Goal: Task Accomplishment & Management: Complete application form

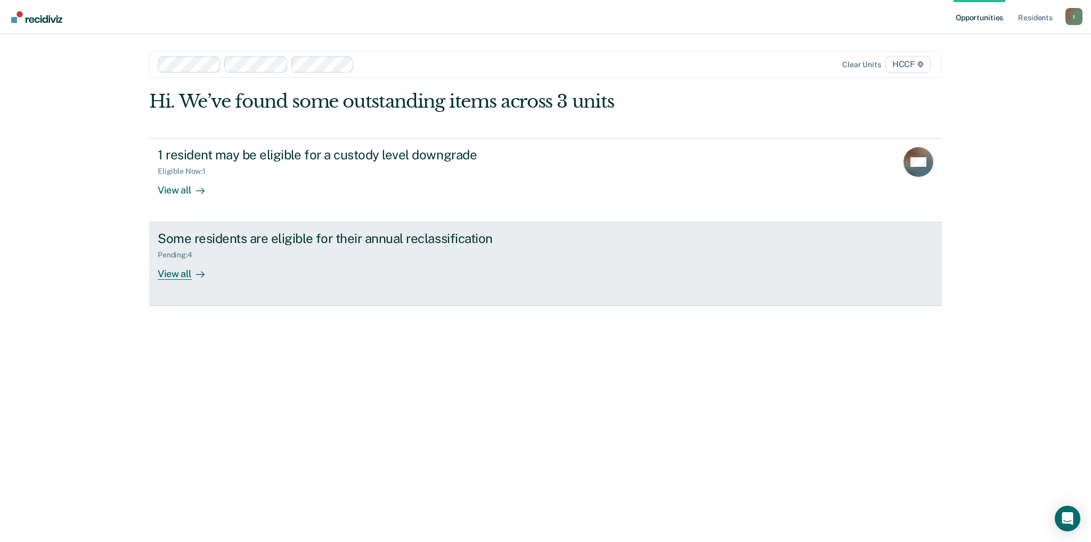
click at [179, 274] on div "View all" at bounding box center [188, 269] width 60 height 21
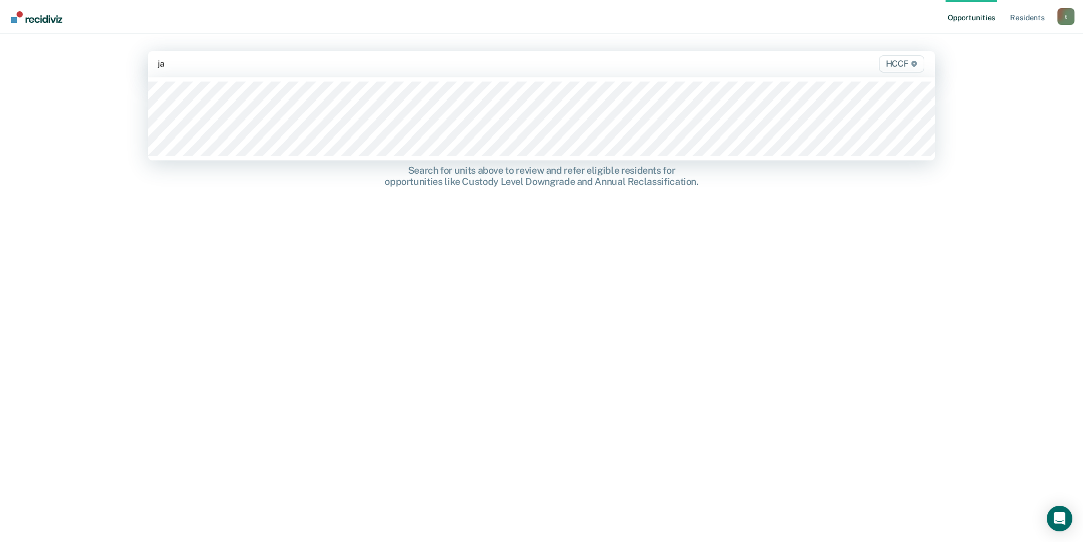
type input "ja1"
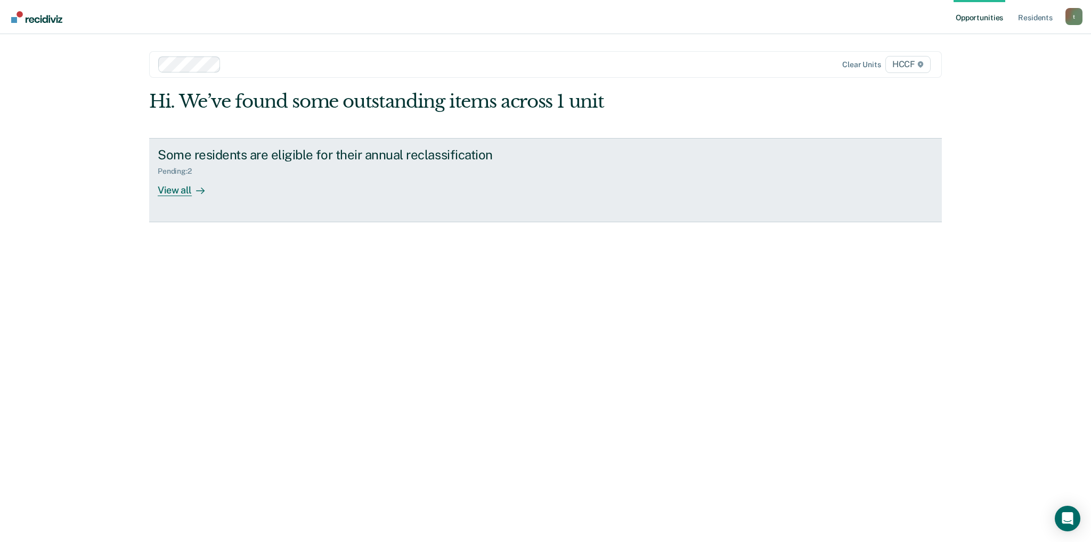
click at [202, 188] on icon at bounding box center [200, 190] width 9 height 9
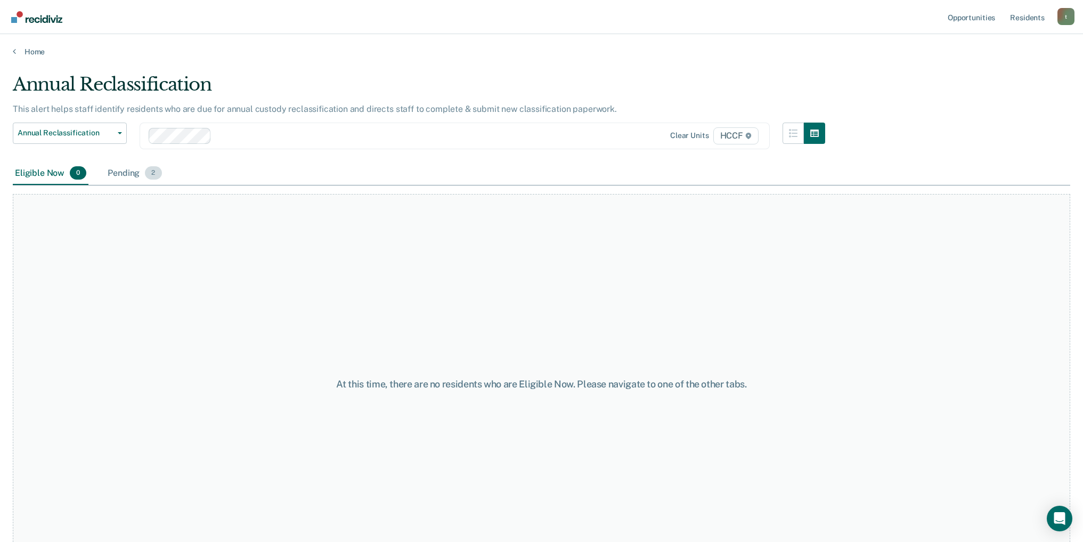
click at [135, 175] on div "Pending 2" at bounding box center [134, 173] width 58 height 23
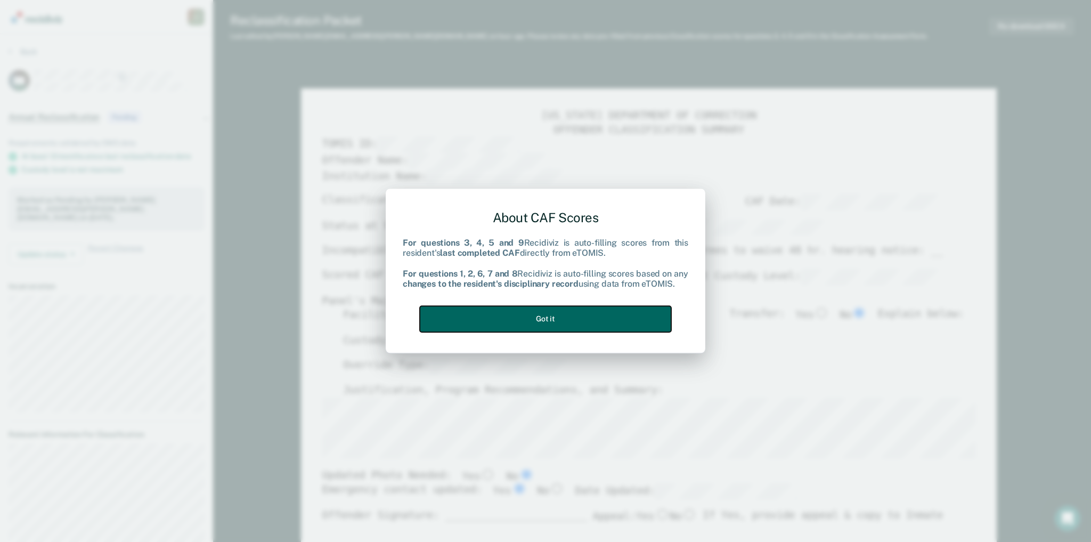
click at [541, 316] on button "Got it" at bounding box center [545, 319] width 251 height 26
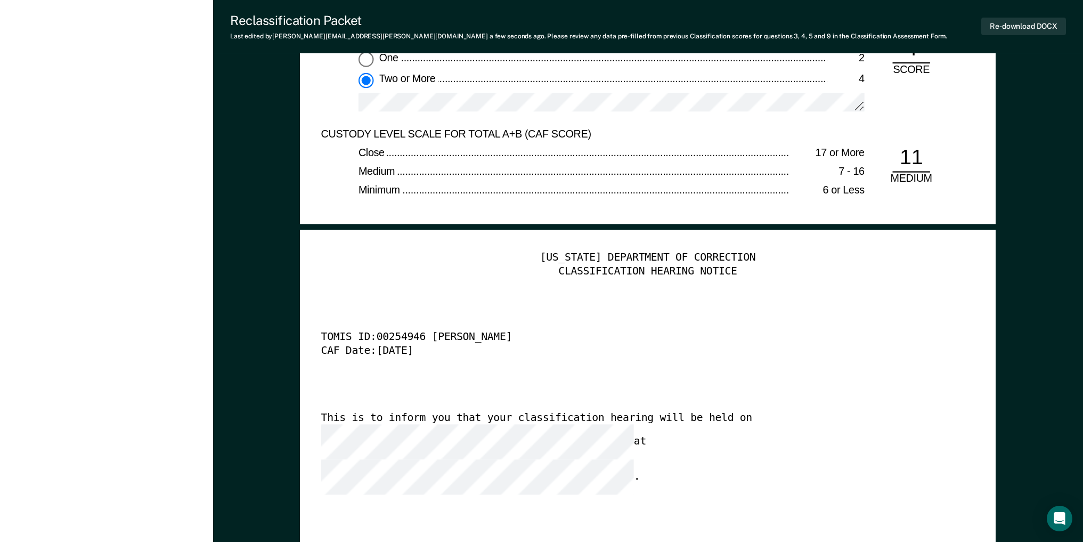
scroll to position [2663, 0]
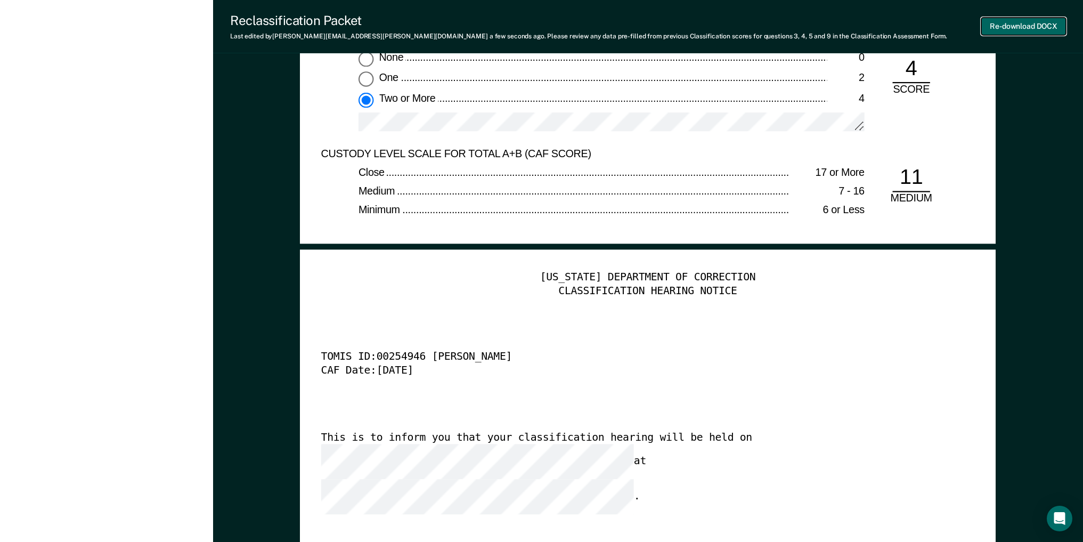
click at [1001, 24] on button "Re-download DOCX" at bounding box center [1023, 27] width 85 height 18
type textarea "x"
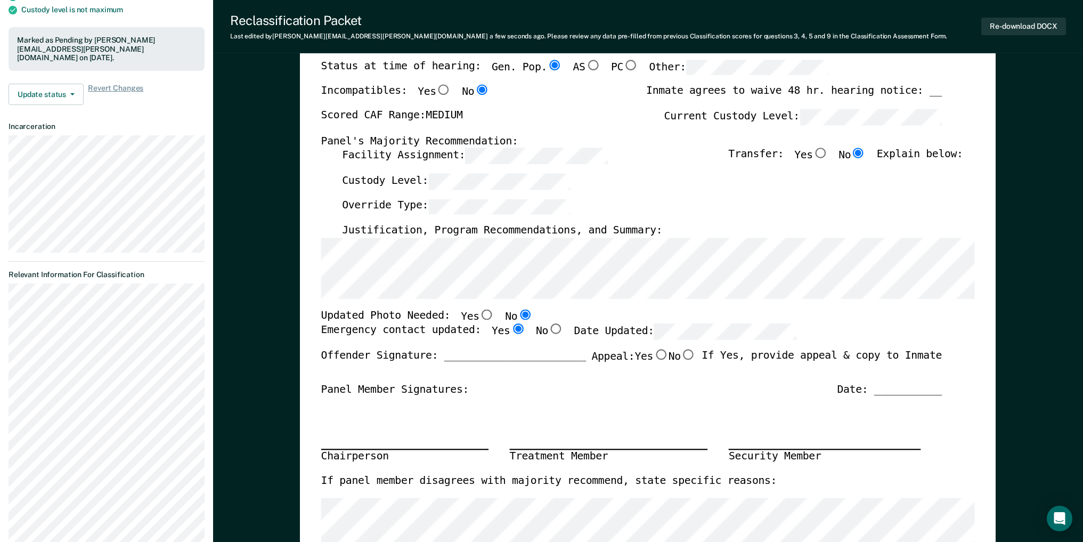
scroll to position [0, 0]
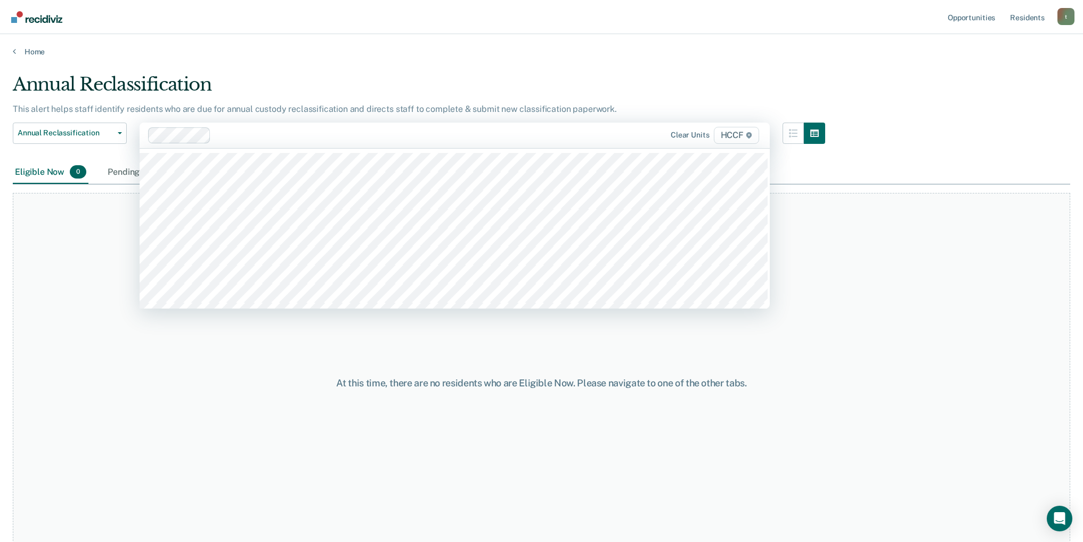
click at [232, 134] on div at bounding box center [395, 135] width 361 height 12
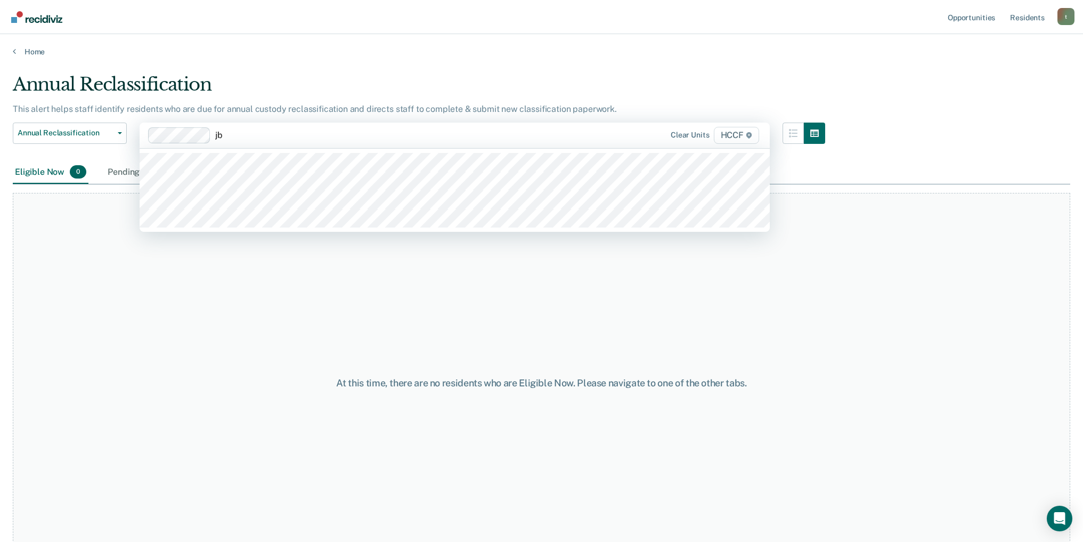
type input "jb1"
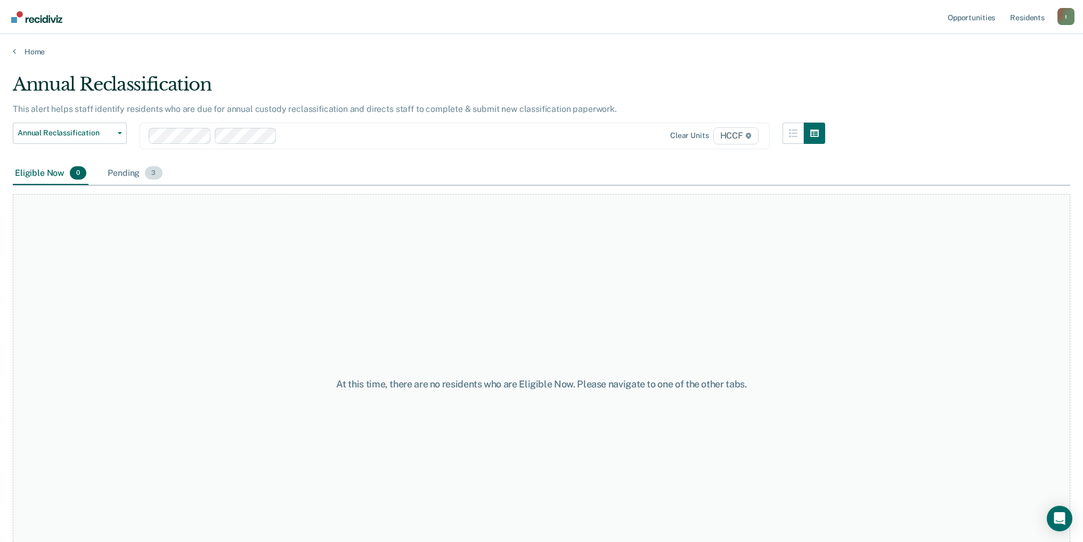
click at [153, 178] on span "3" at bounding box center [153, 173] width 17 height 14
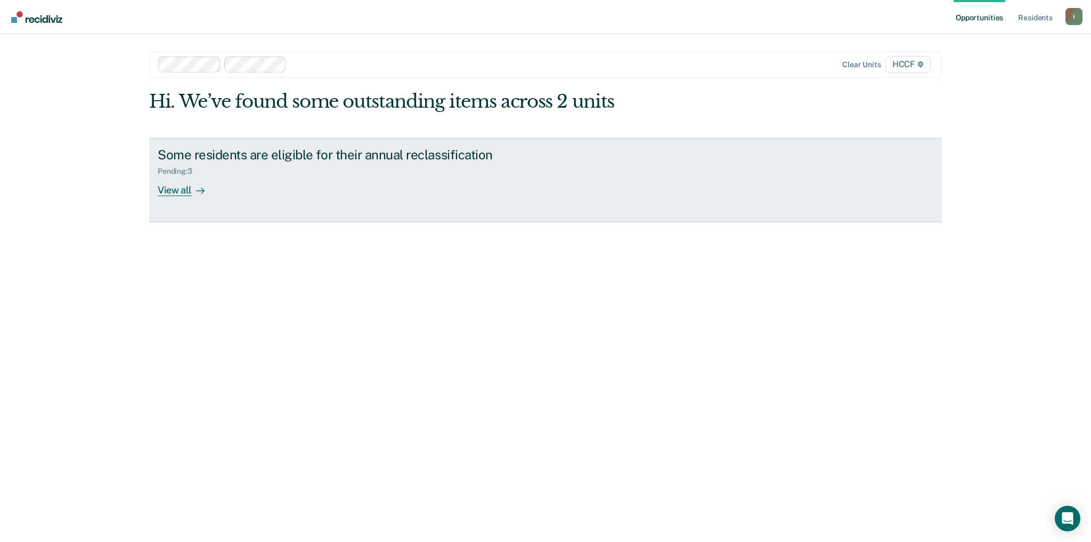
click at [202, 188] on icon at bounding box center [200, 190] width 9 height 9
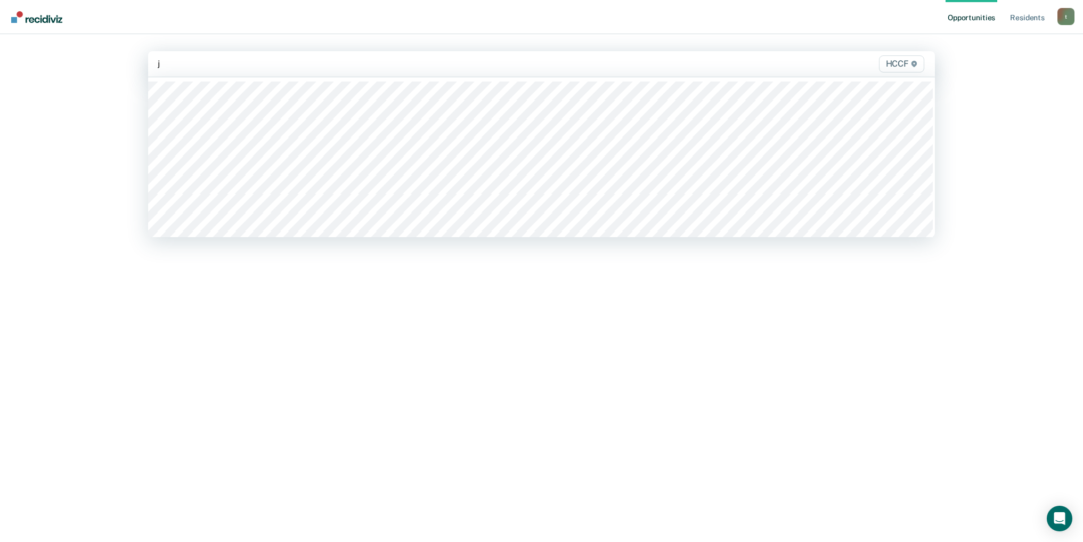
type input "jb"
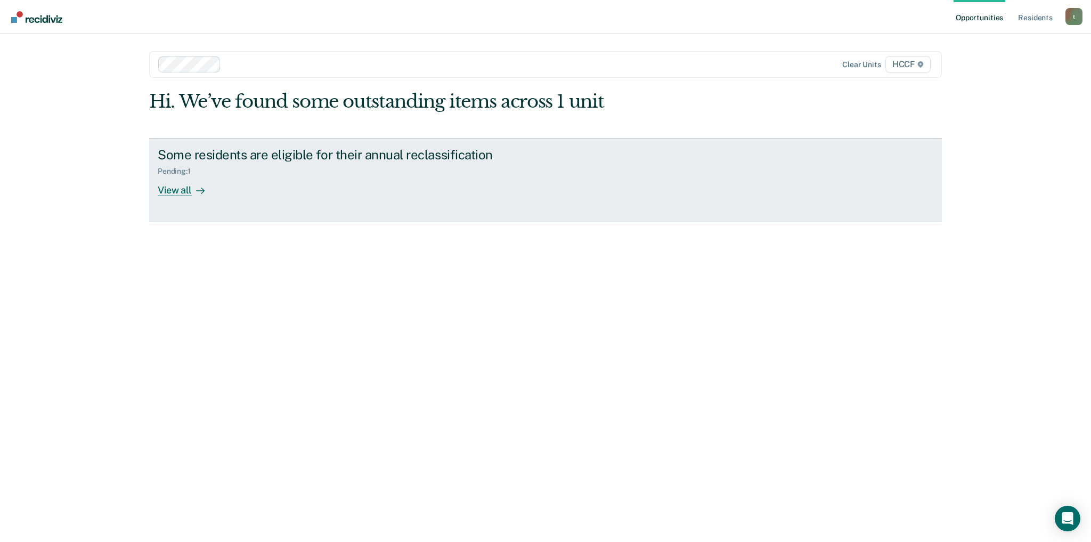
click at [186, 191] on div "View all" at bounding box center [188, 185] width 60 height 21
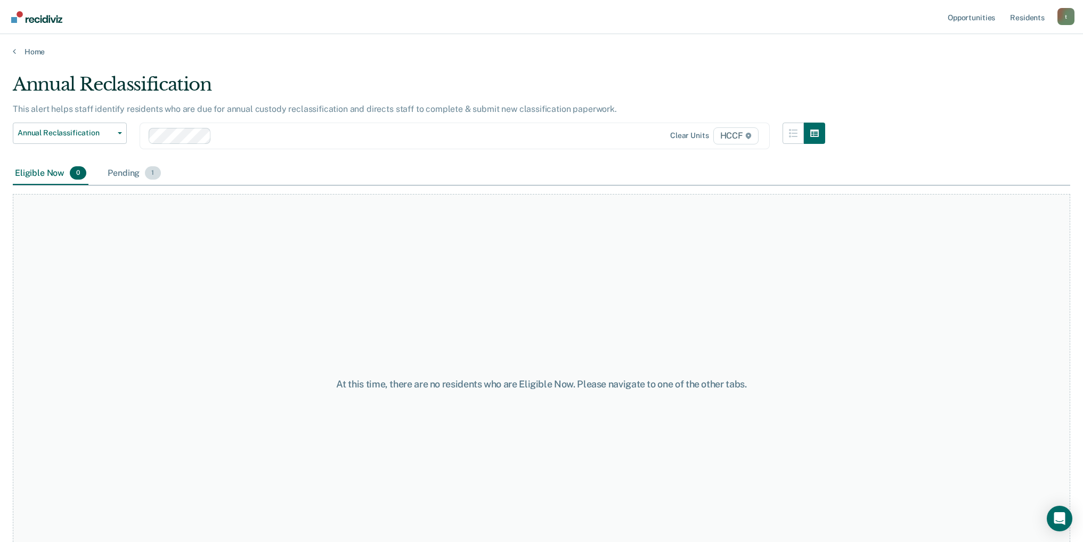
click at [154, 178] on span "1" at bounding box center [152, 173] width 15 height 14
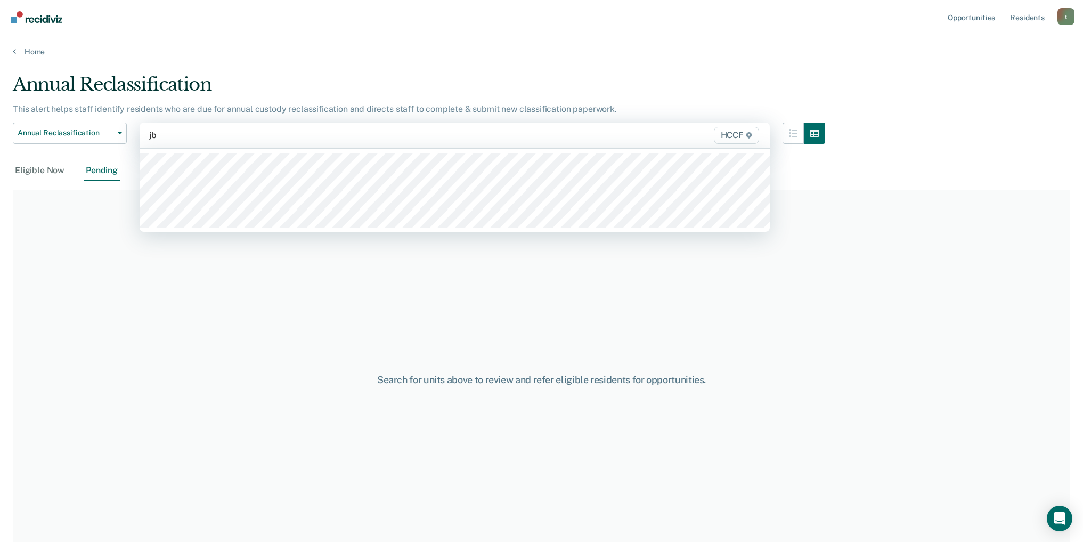
type input "jb2"
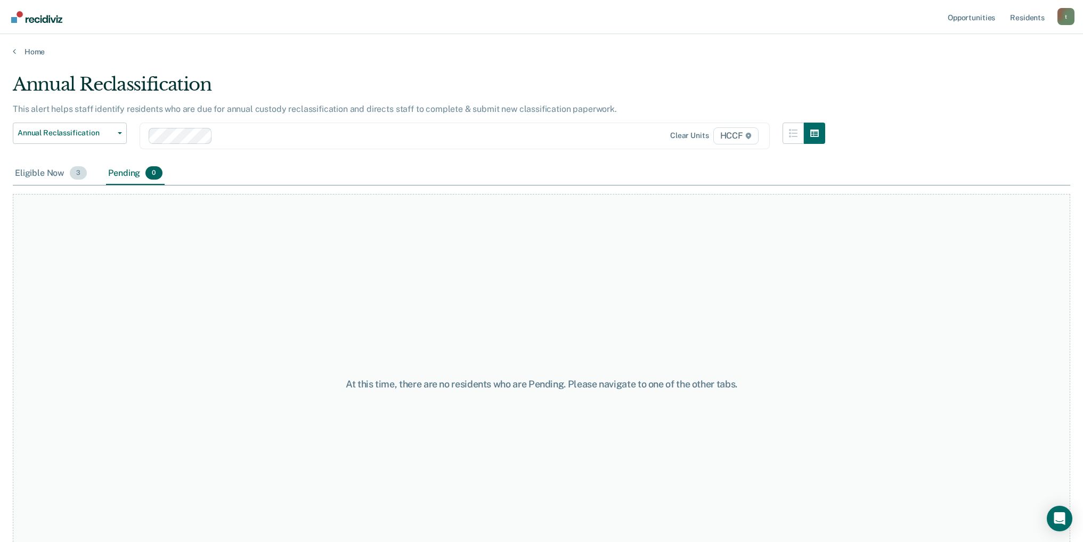
click at [78, 174] on span "3" at bounding box center [78, 173] width 17 height 14
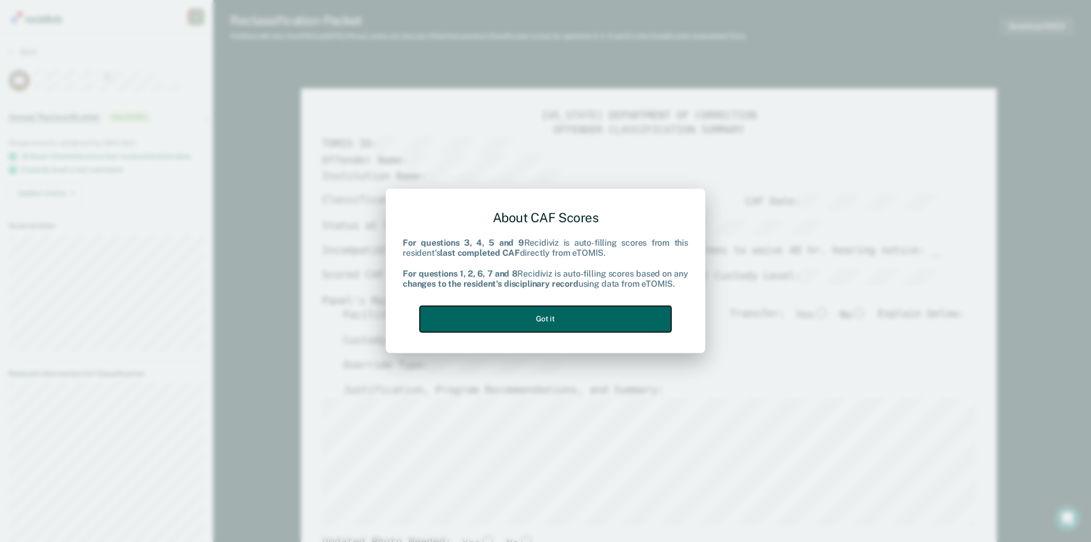
click at [543, 317] on button "Got it" at bounding box center [545, 319] width 251 height 26
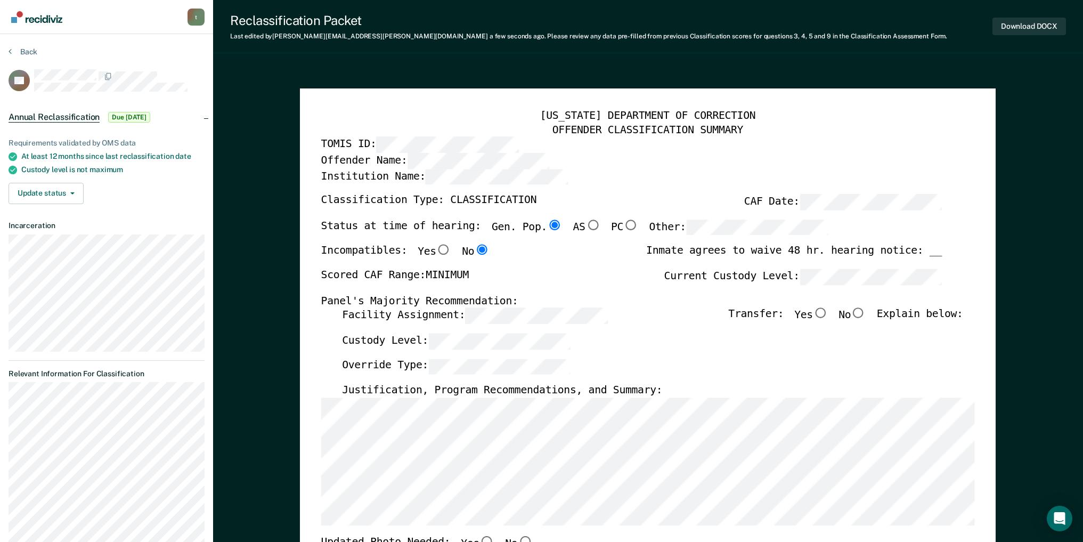
click at [867, 314] on input "No" at bounding box center [858, 313] width 15 height 11
type textarea "x"
radio input "true"
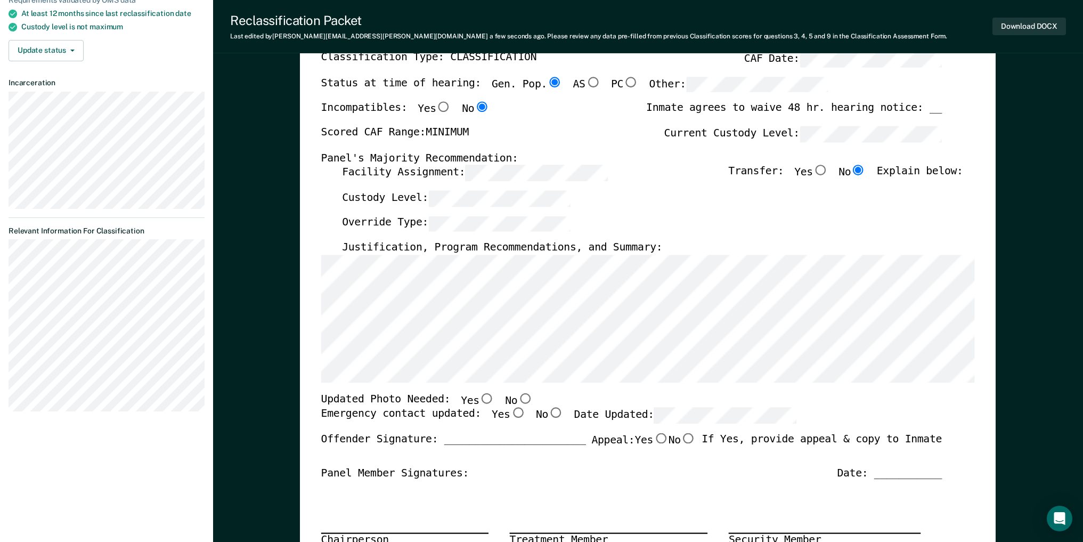
scroll to position [160, 0]
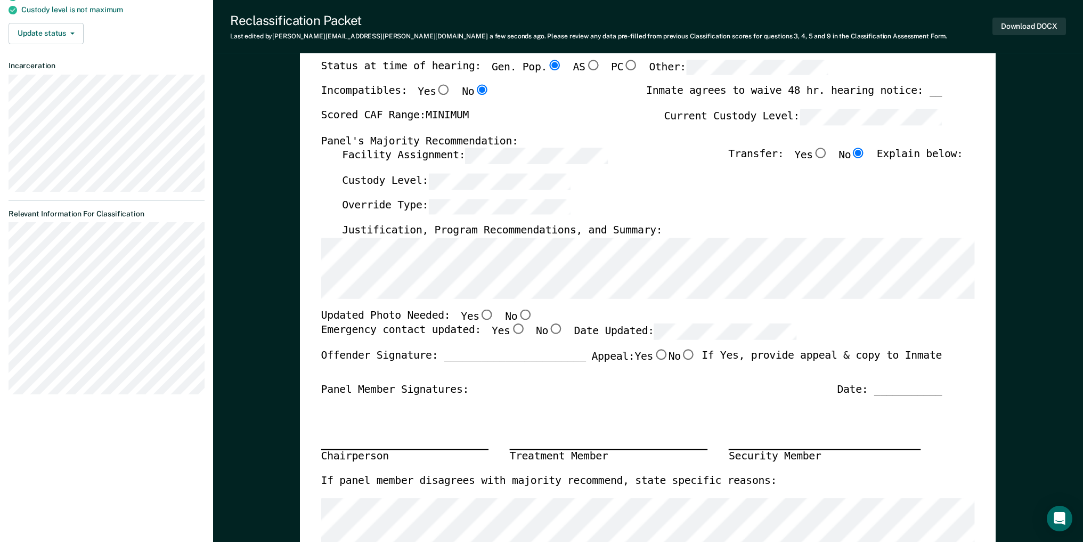
click at [518, 312] on input "No" at bounding box center [525, 314] width 15 height 11
type textarea "x"
radio input "true"
click at [510, 331] on input "Yes" at bounding box center [517, 329] width 15 height 11
type textarea "x"
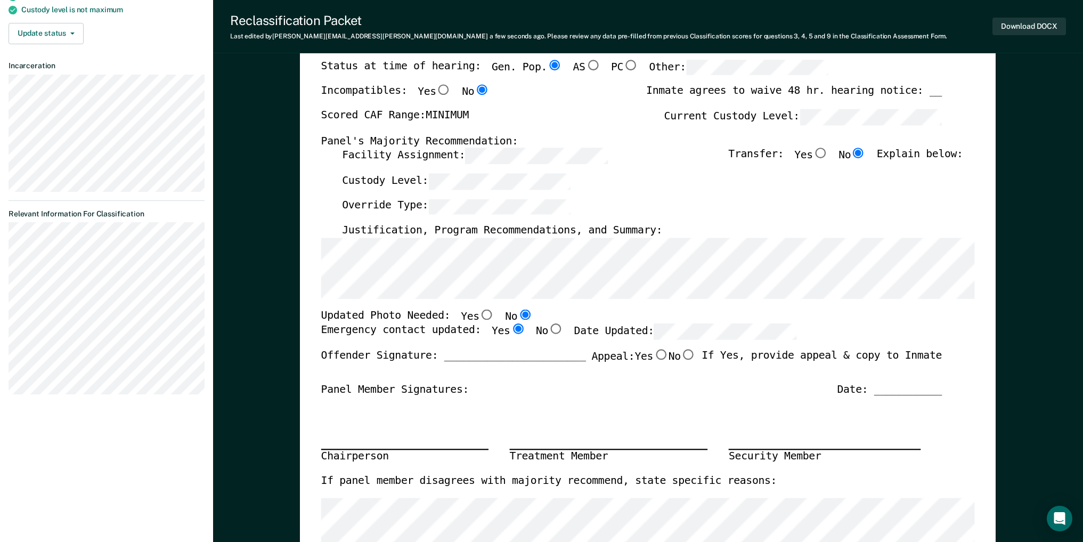
radio input "true"
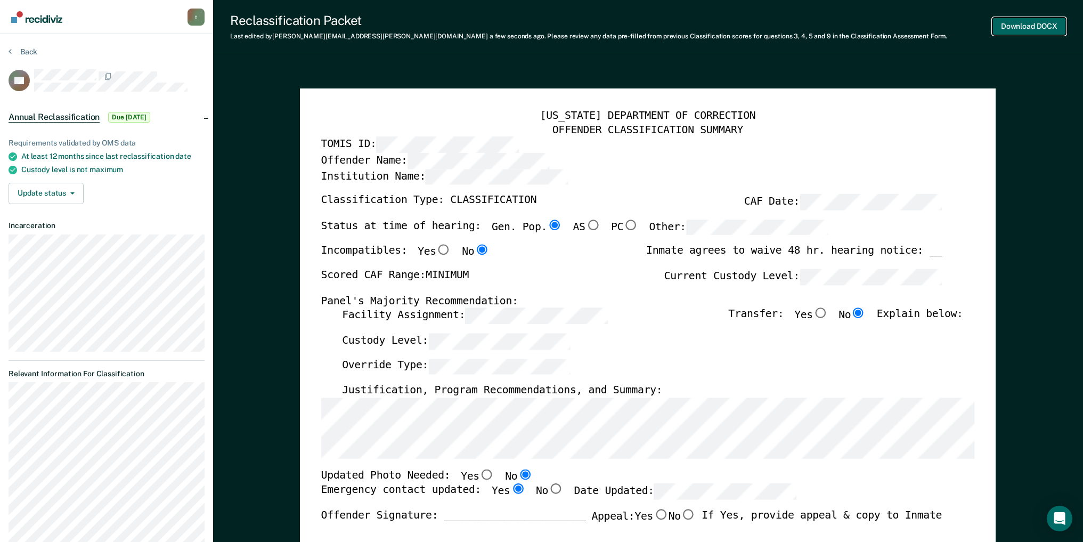
scroll to position [0, 0]
click at [1020, 26] on button "Download DOCX" at bounding box center [1028, 27] width 73 height 18
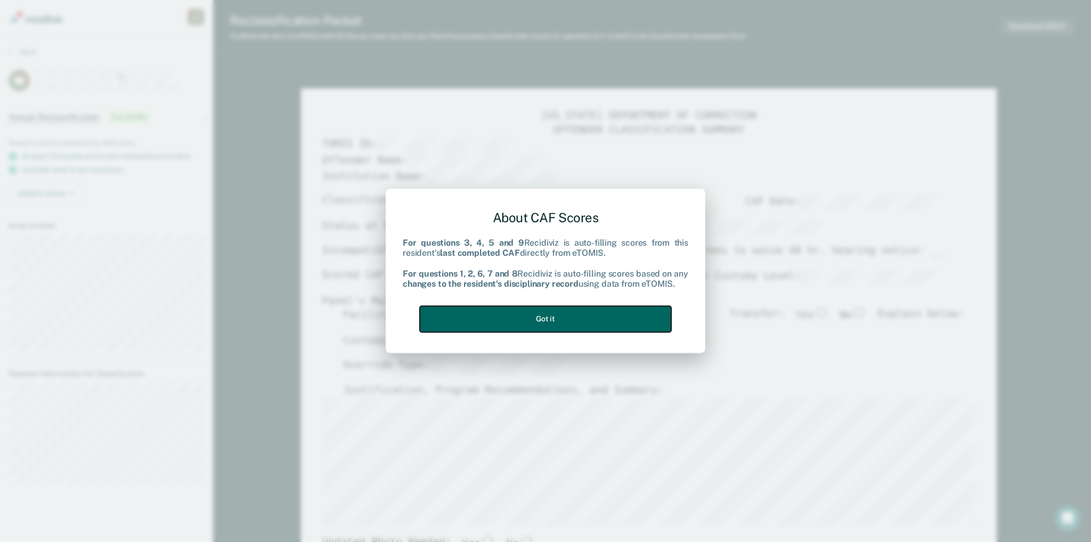
click at [528, 312] on button "Got it" at bounding box center [545, 319] width 251 height 26
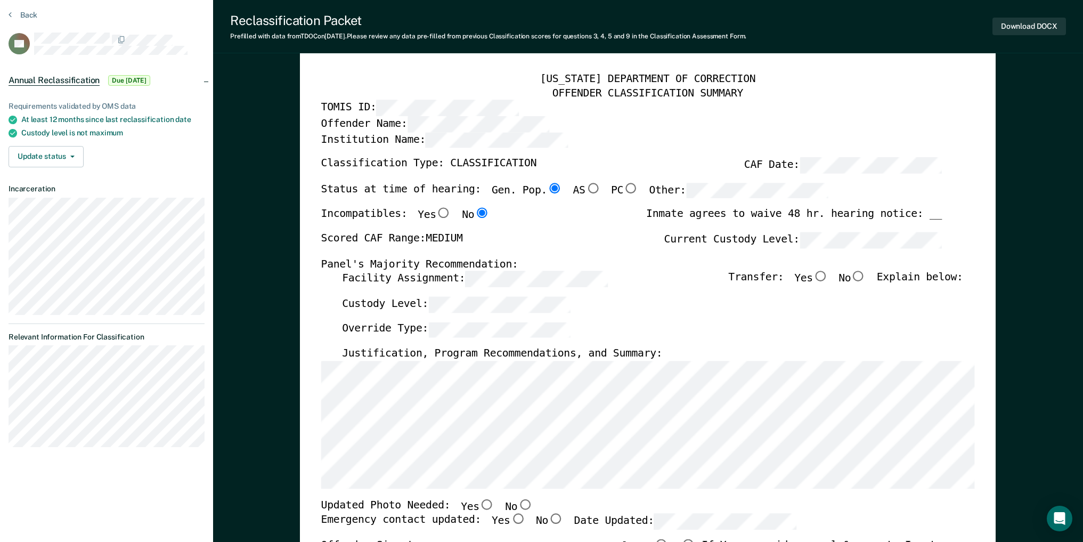
scroll to position [53, 0]
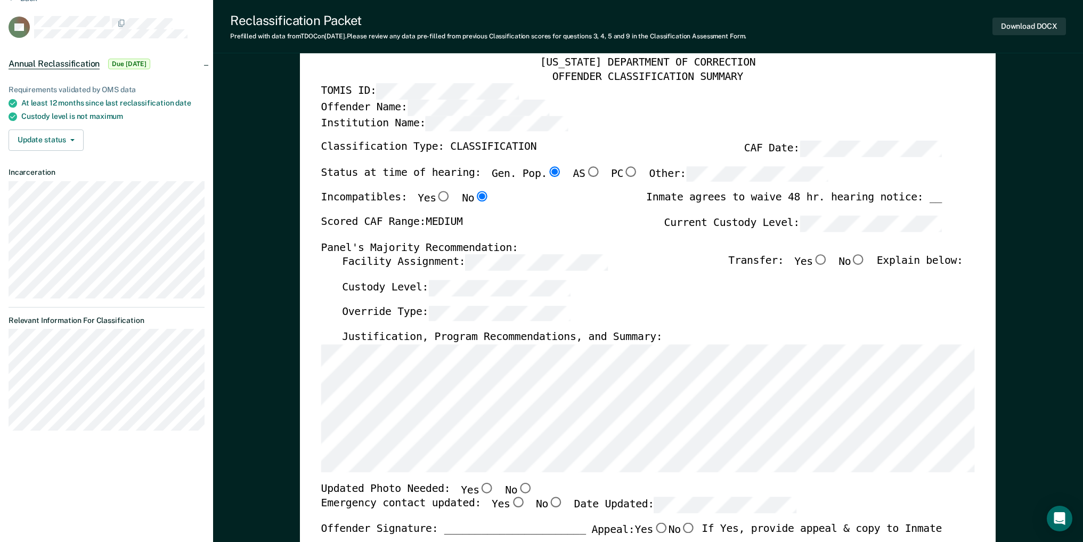
click at [864, 258] on input "No" at bounding box center [858, 260] width 15 height 11
type textarea "x"
radio input "true"
click at [543, 491] on div "[US_STATE] DEPARTMENT OF CORRECTION OFFENDER CLASSIFICATION SUMMARY TOMIS ID: O…" at bounding box center [647, 487] width 653 height 862
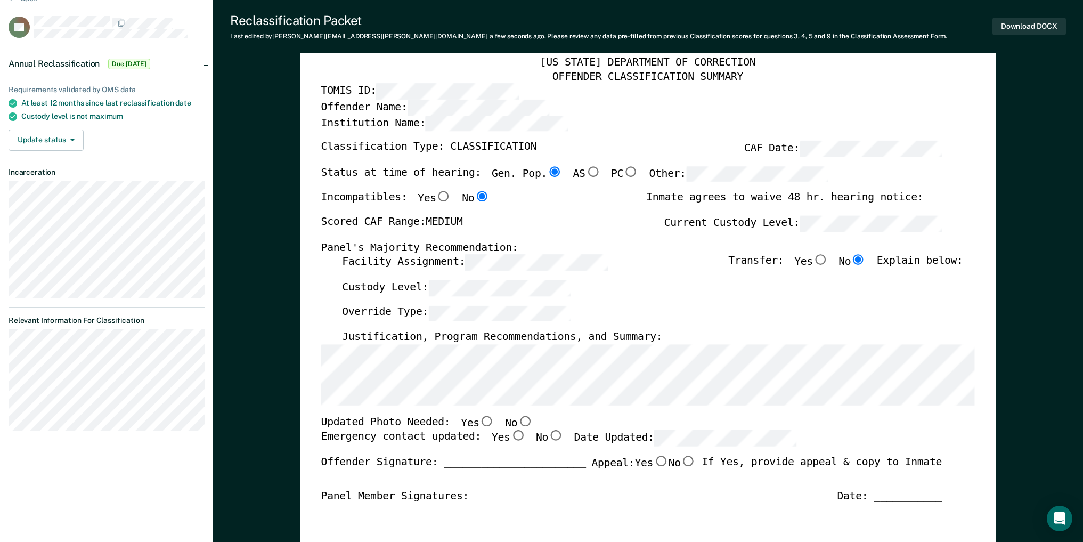
click at [518, 419] on input "No" at bounding box center [525, 420] width 15 height 11
type textarea "x"
radio input "true"
click at [510, 435] on input "Yes" at bounding box center [517, 435] width 15 height 11
type textarea "x"
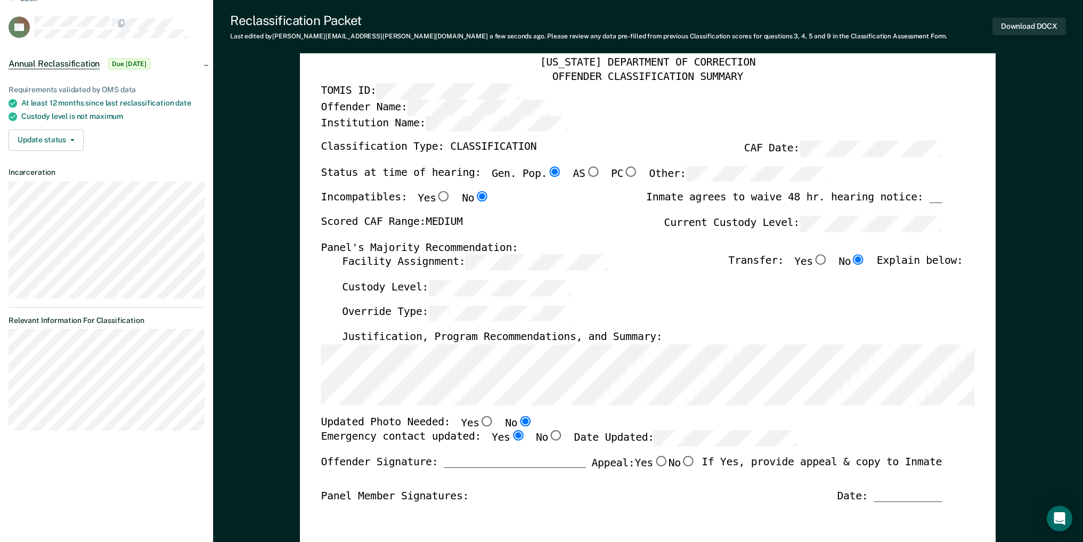
radio input "true"
click at [1027, 23] on button "Download DOCX" at bounding box center [1028, 27] width 73 height 18
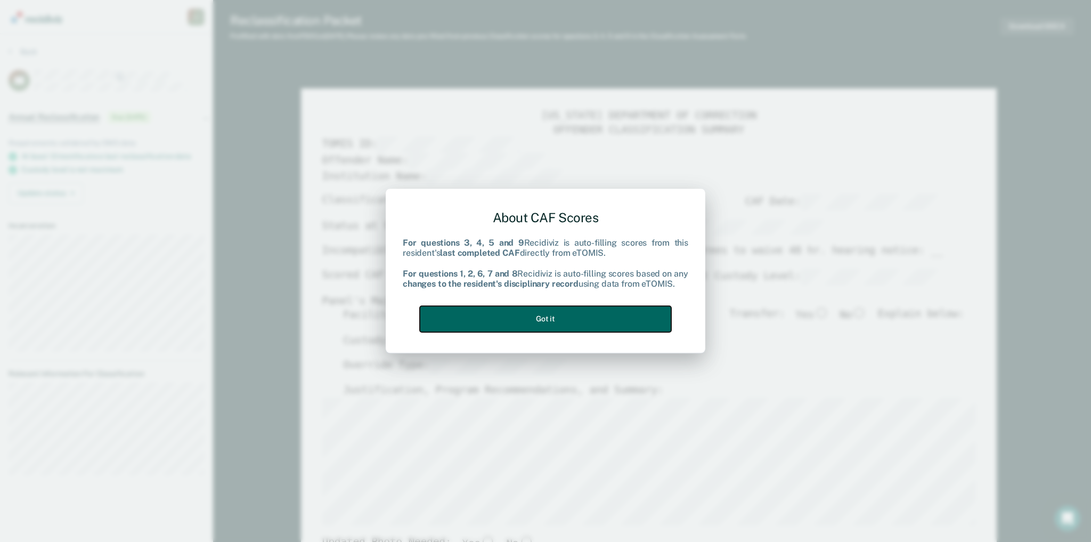
click at [540, 318] on button "Got it" at bounding box center [545, 319] width 251 height 26
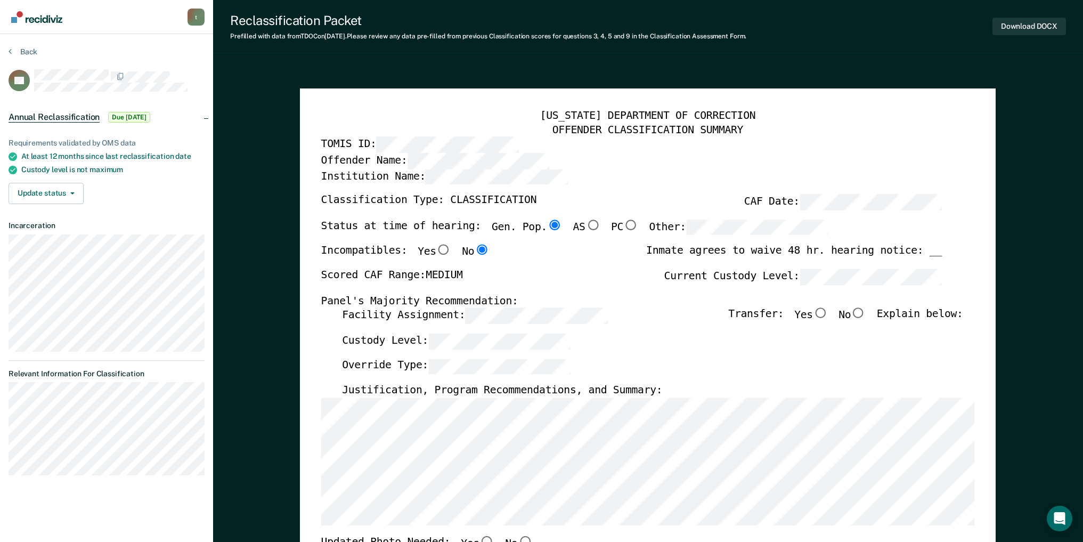
click at [861, 309] on input "No" at bounding box center [858, 313] width 15 height 11
type textarea "x"
radio input "true"
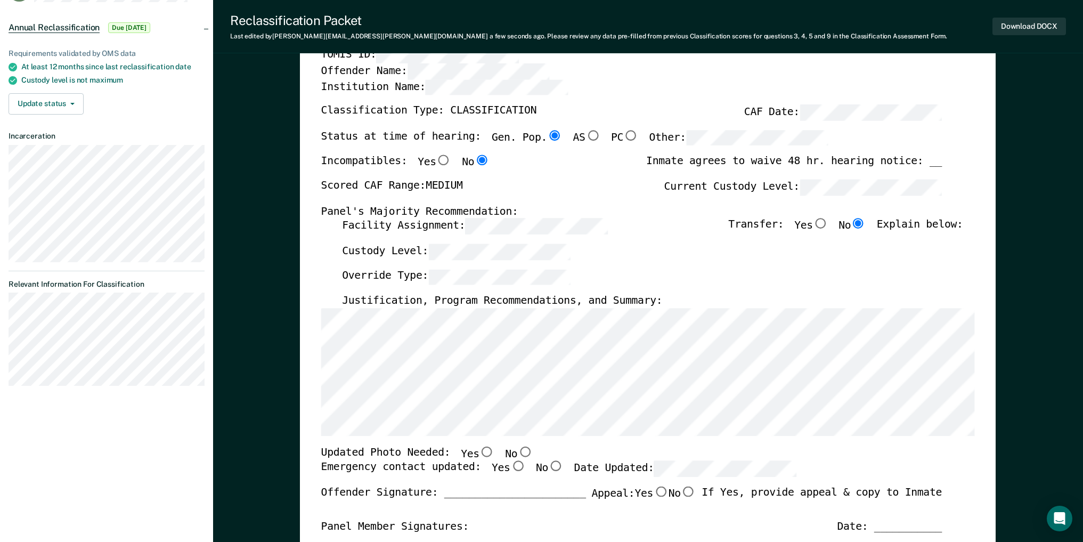
scroll to position [107, 0]
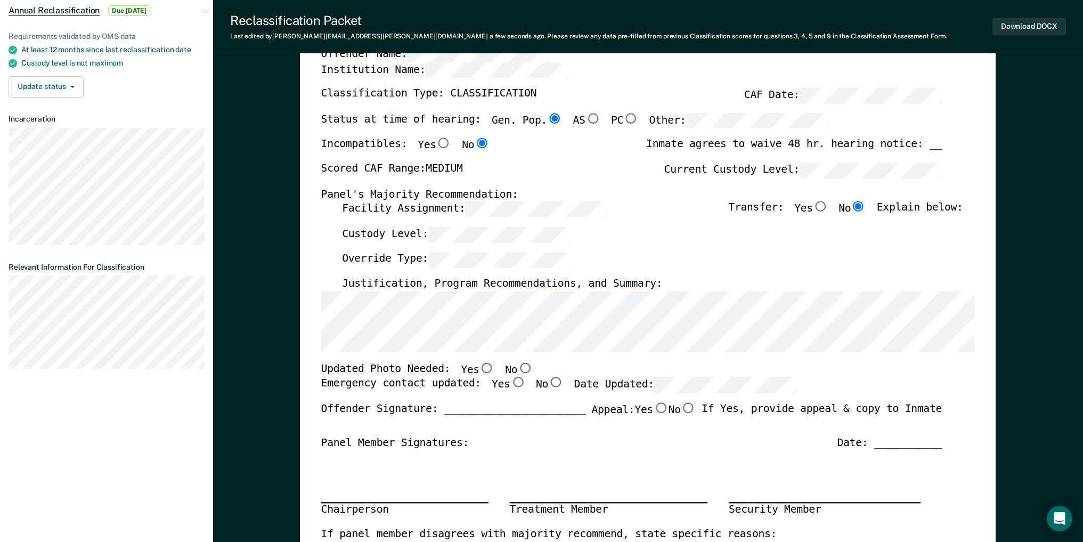
click at [518, 365] on input "No" at bounding box center [525, 367] width 15 height 11
type textarea "x"
radio input "true"
click at [510, 379] on input "Yes" at bounding box center [517, 382] width 15 height 11
type textarea "x"
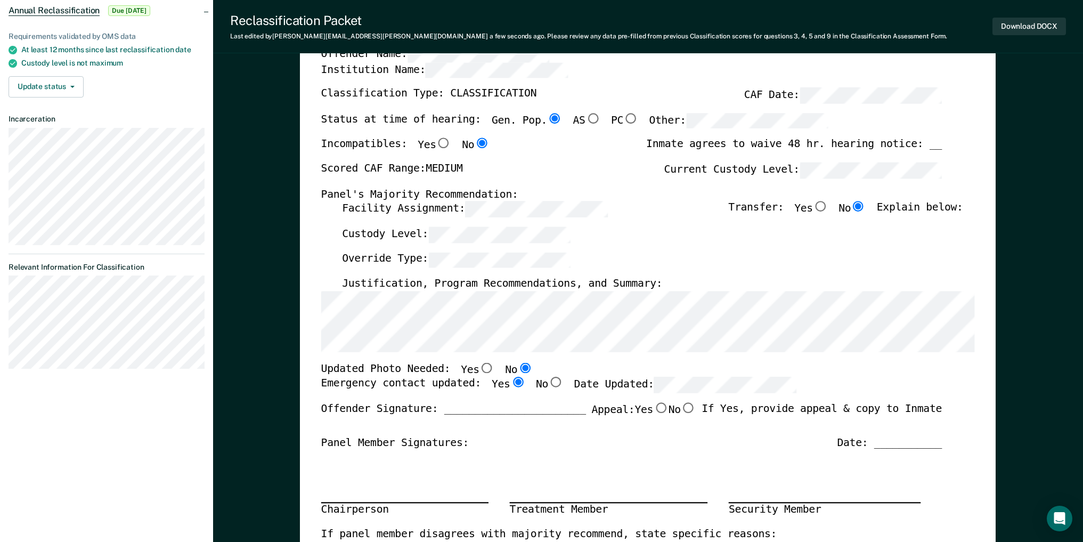
radio input "true"
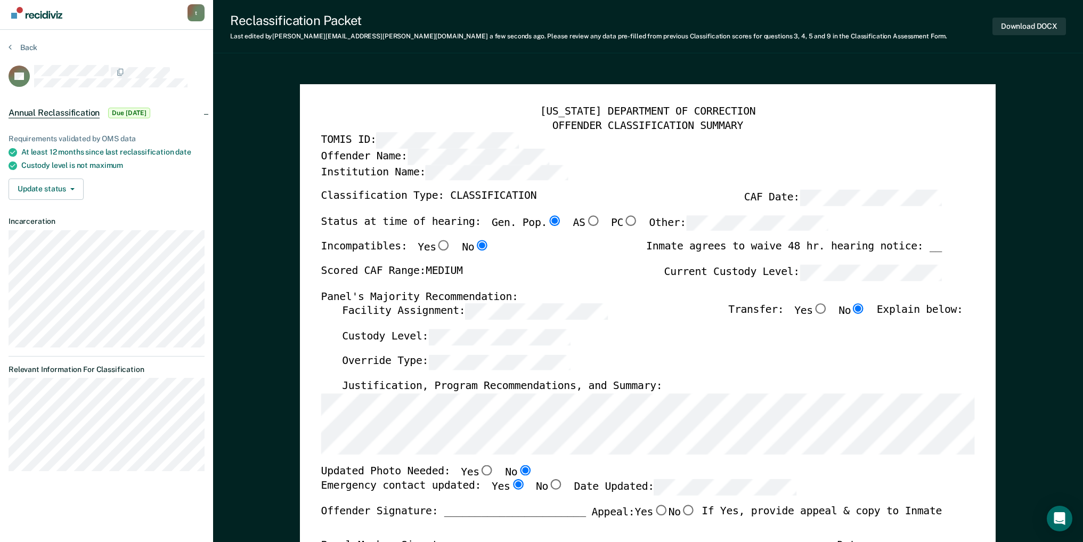
scroll to position [0, 0]
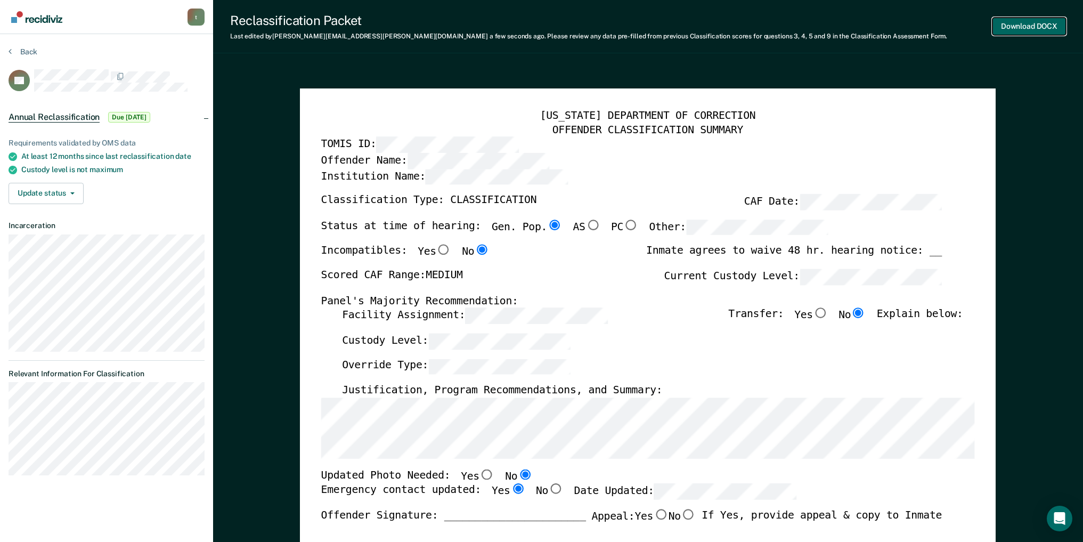
click at [1037, 22] on button "Download DOCX" at bounding box center [1028, 27] width 73 height 18
type textarea "x"
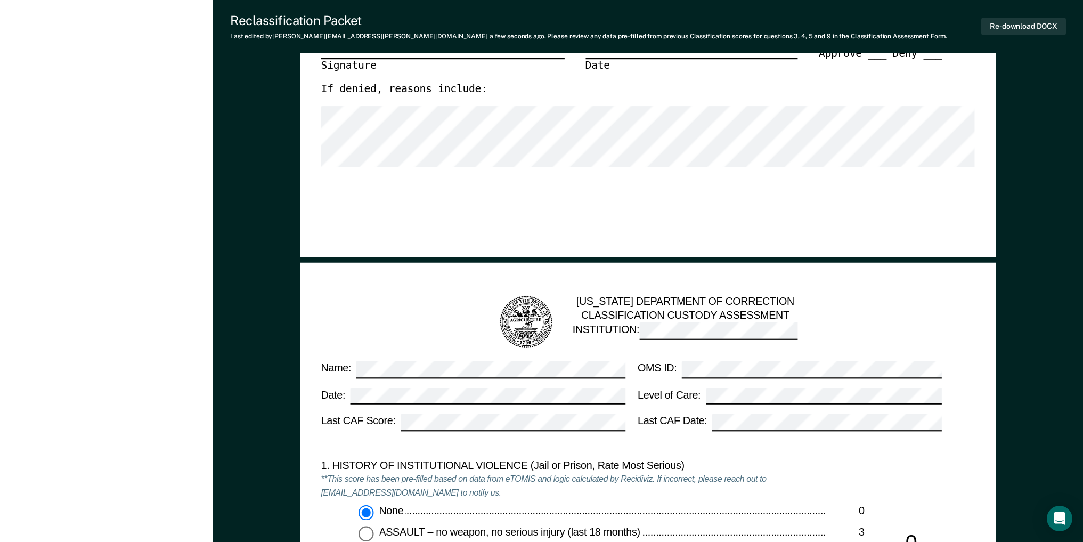
scroll to position [852, 0]
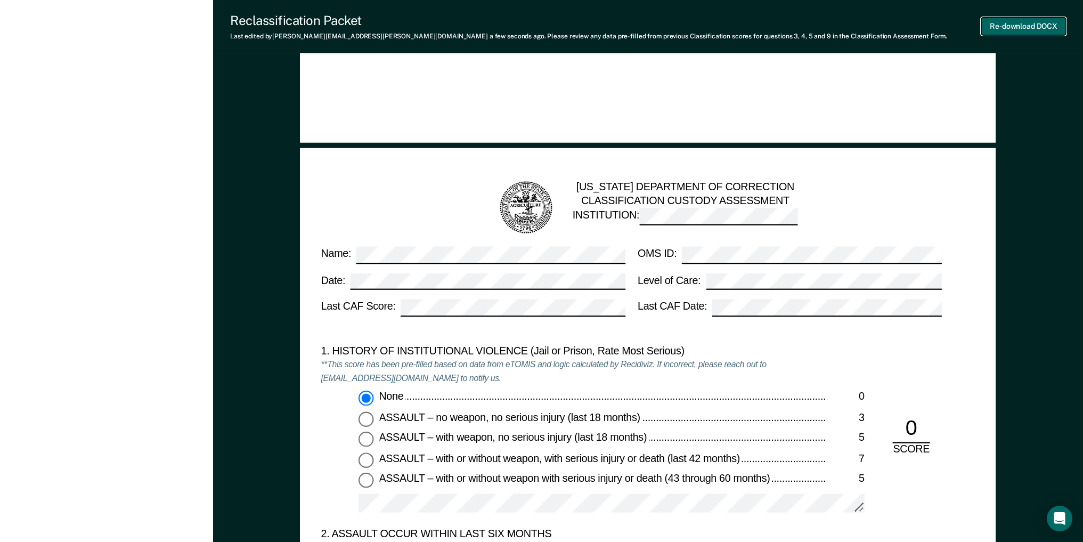
click at [1001, 20] on button "Re-download DOCX" at bounding box center [1023, 27] width 85 height 18
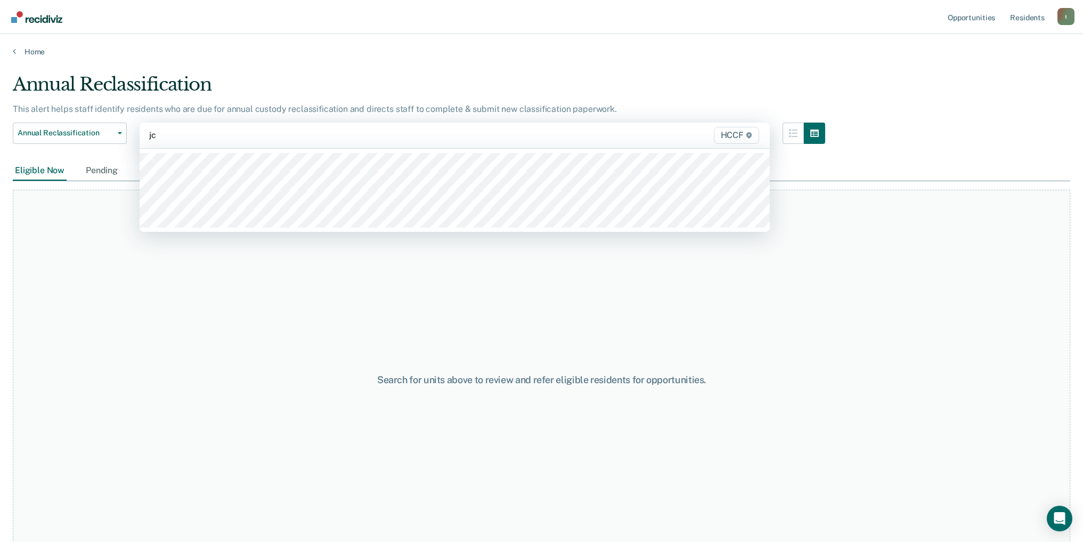
type input "jc1"
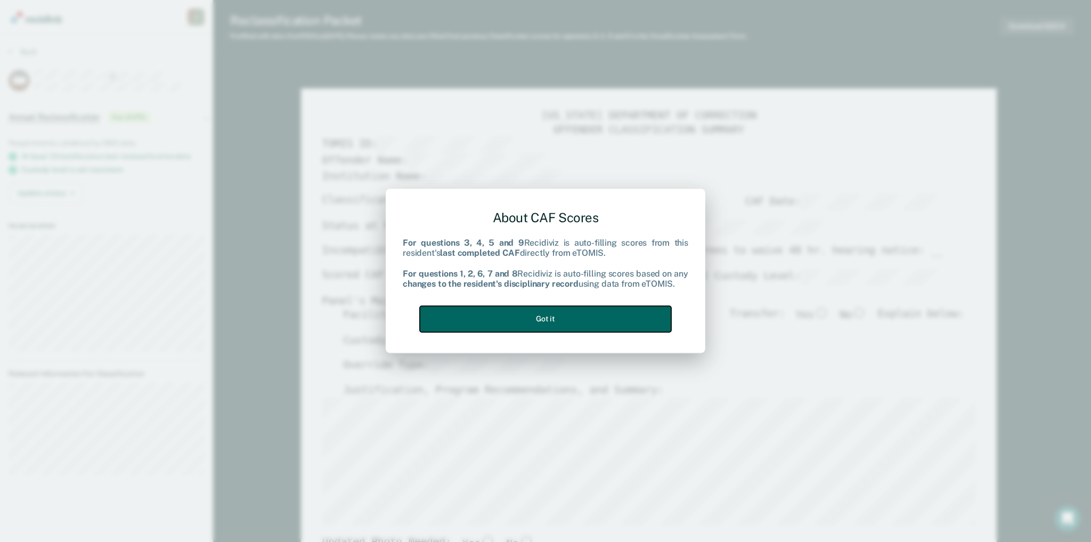
click at [566, 320] on button "Got it" at bounding box center [545, 319] width 251 height 26
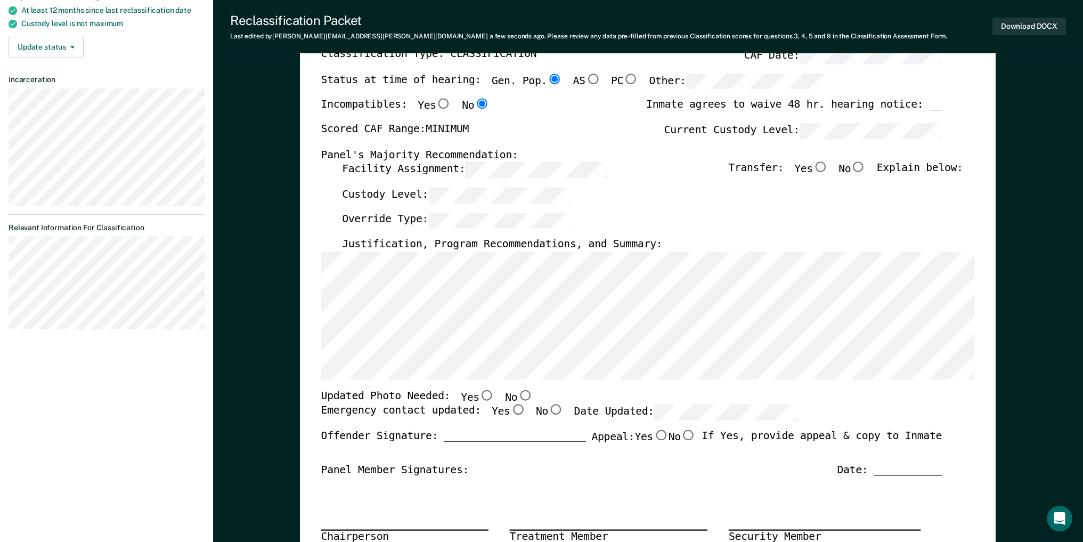
scroll to position [160, 0]
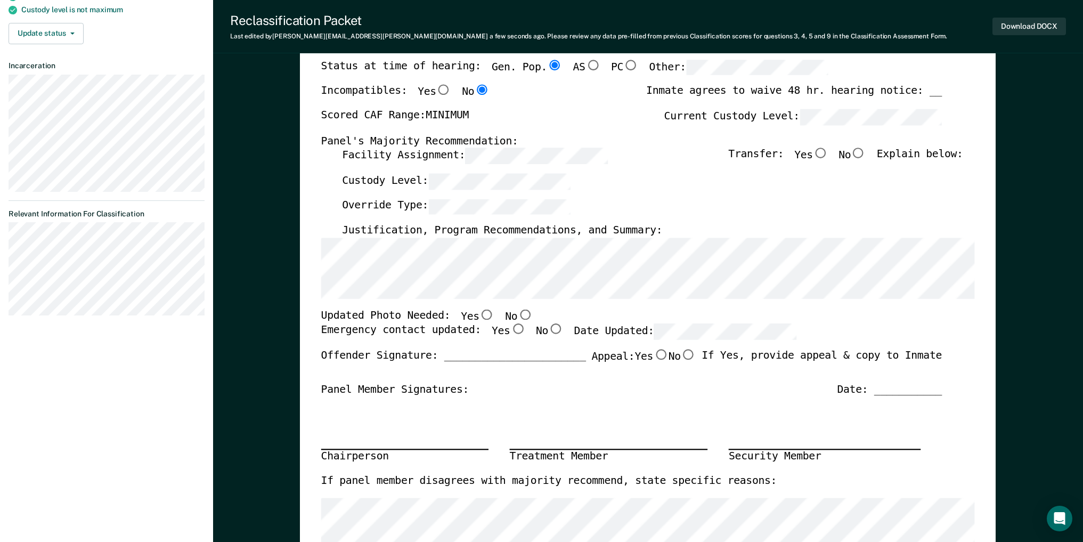
click at [518, 314] on input "No" at bounding box center [525, 314] width 15 height 11
type textarea "x"
radio input "true"
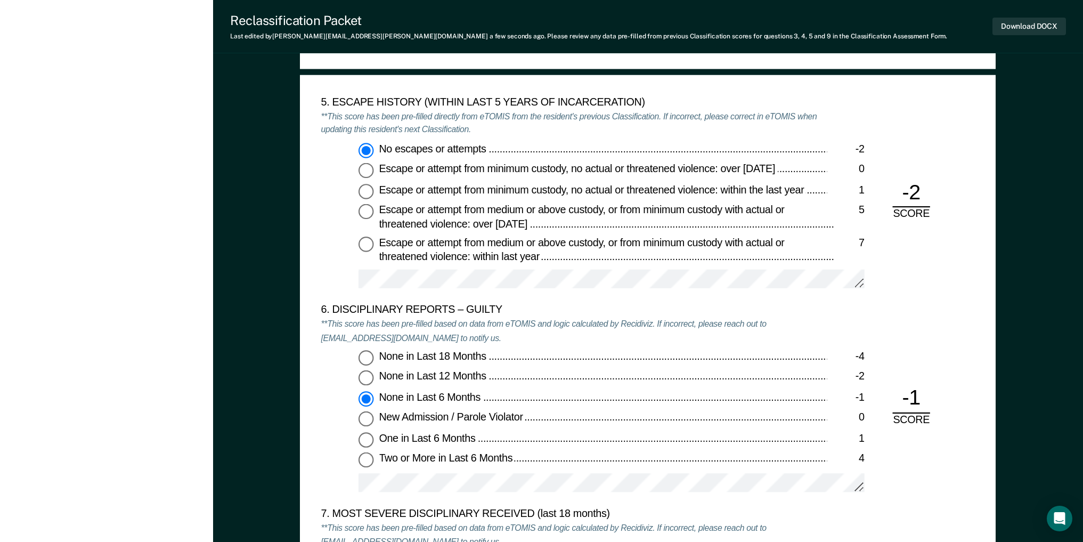
scroll to position [1917, 0]
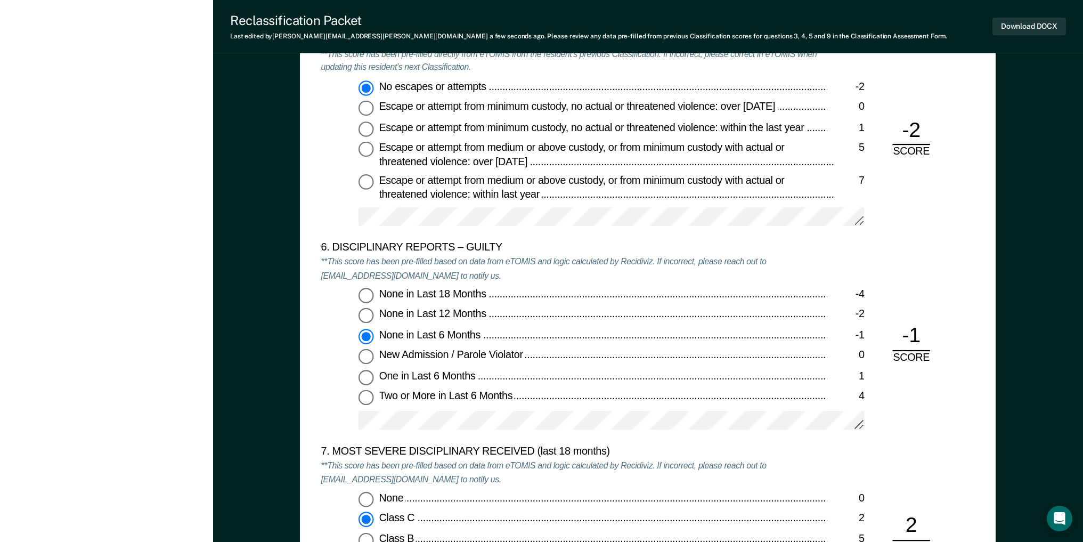
click at [369, 316] on input "None in Last 12 Months -2" at bounding box center [365, 315] width 15 height 15
type textarea "x"
radio input "true"
radio input "false"
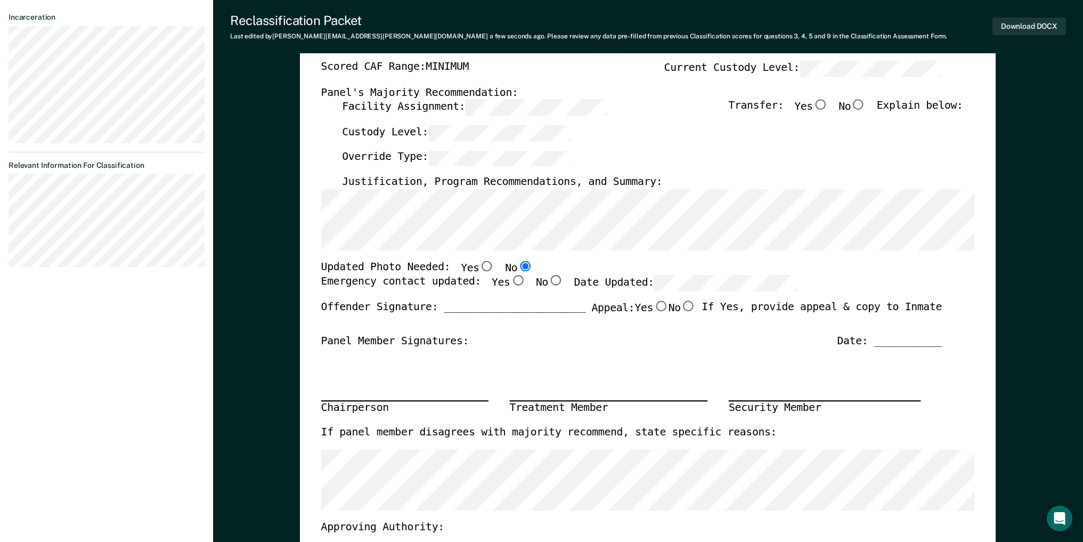
scroll to position [0, 0]
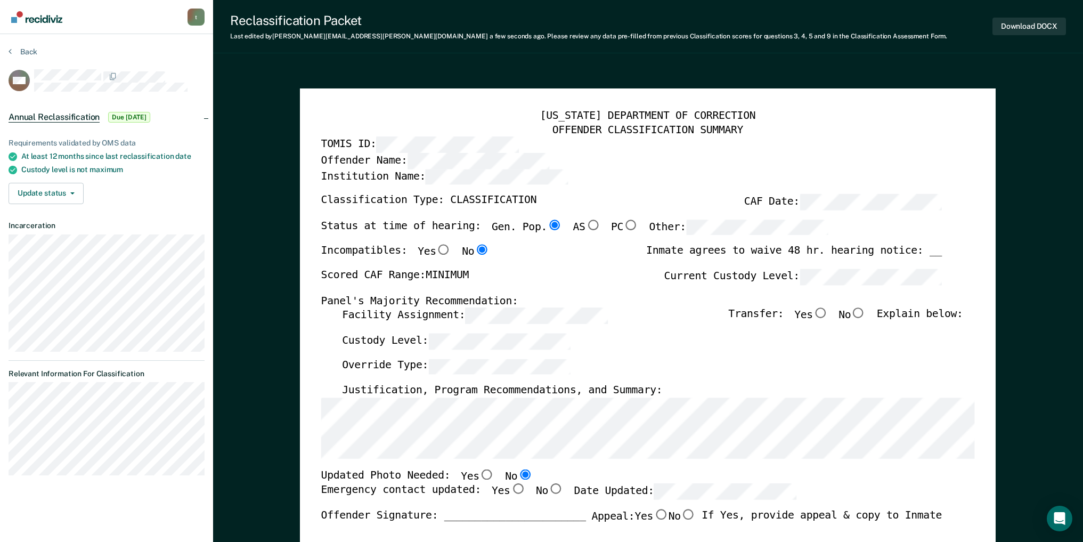
click at [867, 315] on input "No" at bounding box center [858, 313] width 15 height 11
type textarea "x"
radio input "true"
click at [1041, 24] on button "Download DOCX" at bounding box center [1028, 27] width 73 height 18
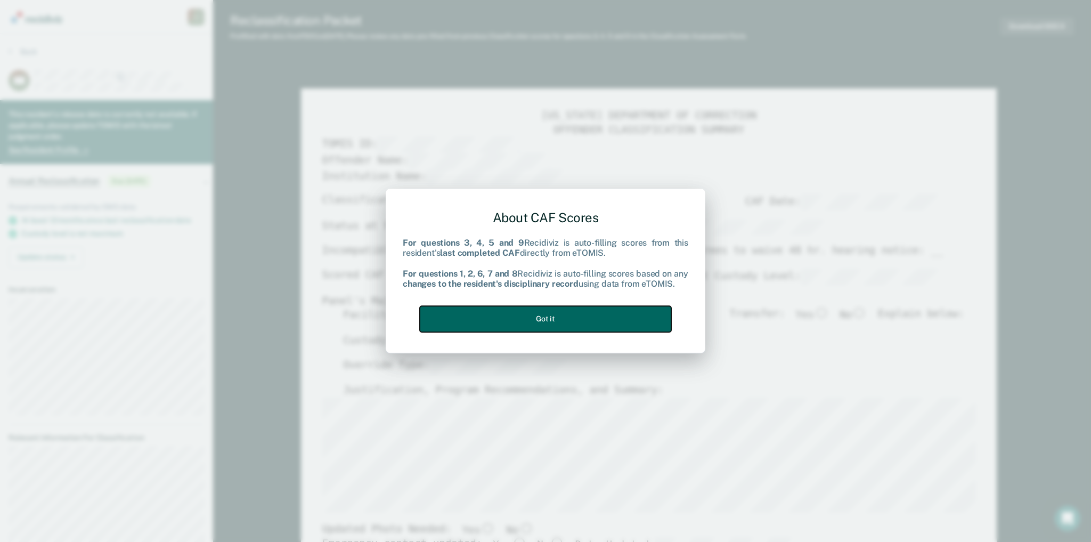
click at [533, 320] on button "Got it" at bounding box center [545, 319] width 251 height 26
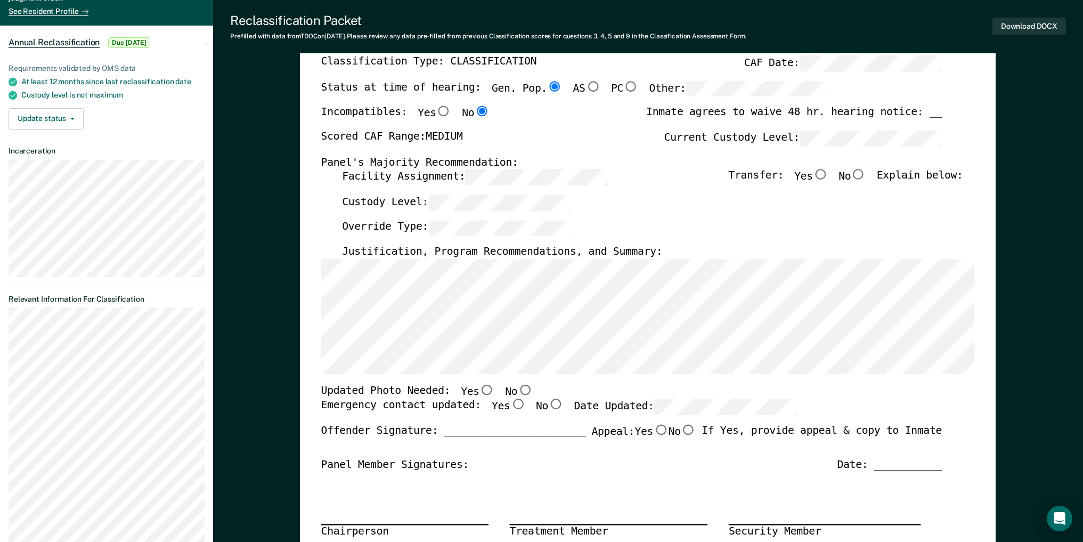
scroll to position [160, 0]
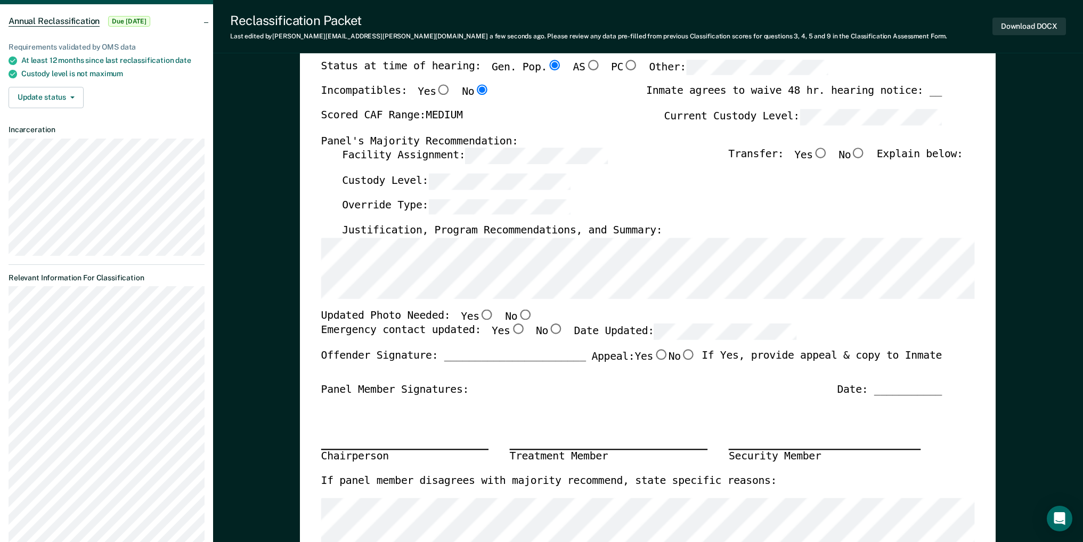
click at [518, 313] on input "No" at bounding box center [525, 314] width 15 height 11
type textarea "x"
radio input "true"
click at [510, 329] on input "Yes" at bounding box center [517, 329] width 15 height 11
type textarea "x"
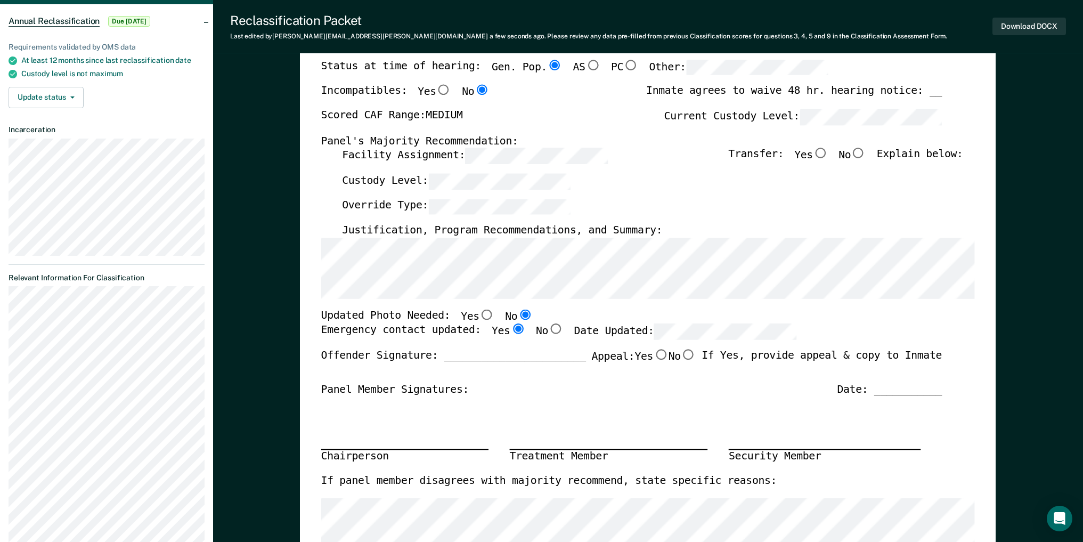
radio input "true"
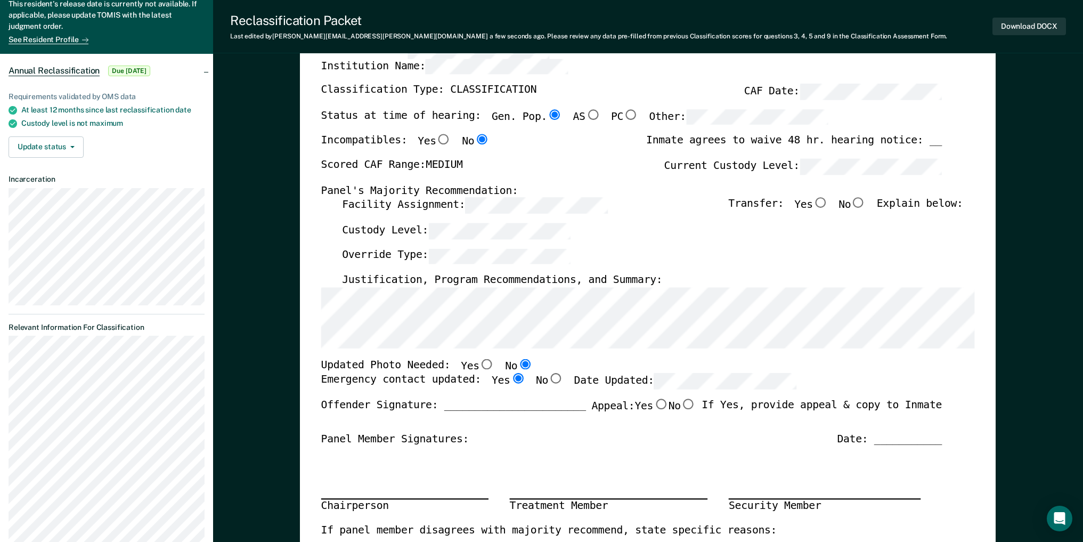
scroll to position [107, 0]
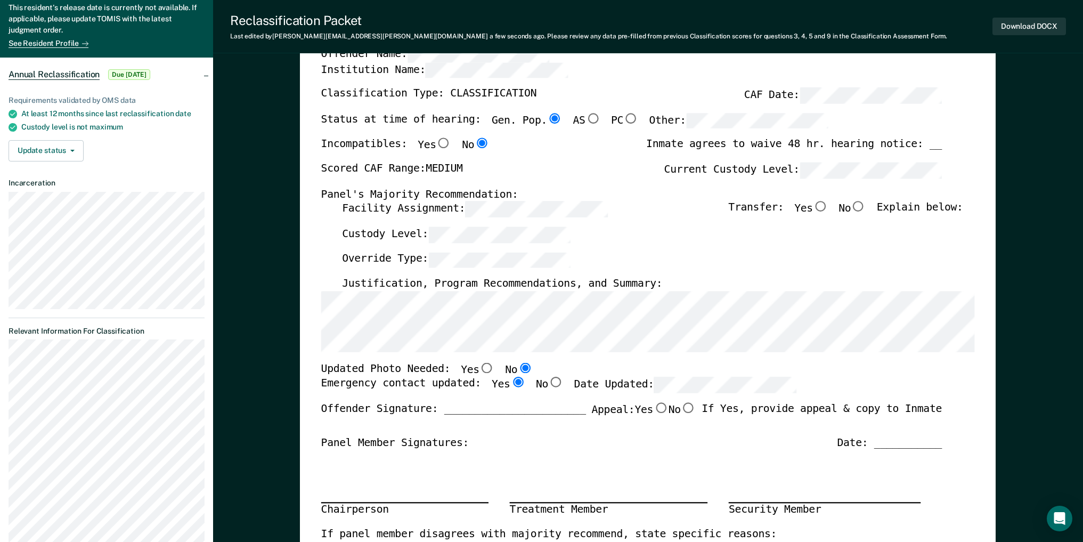
click at [863, 206] on input "No" at bounding box center [858, 206] width 15 height 11
type textarea "x"
radio input "true"
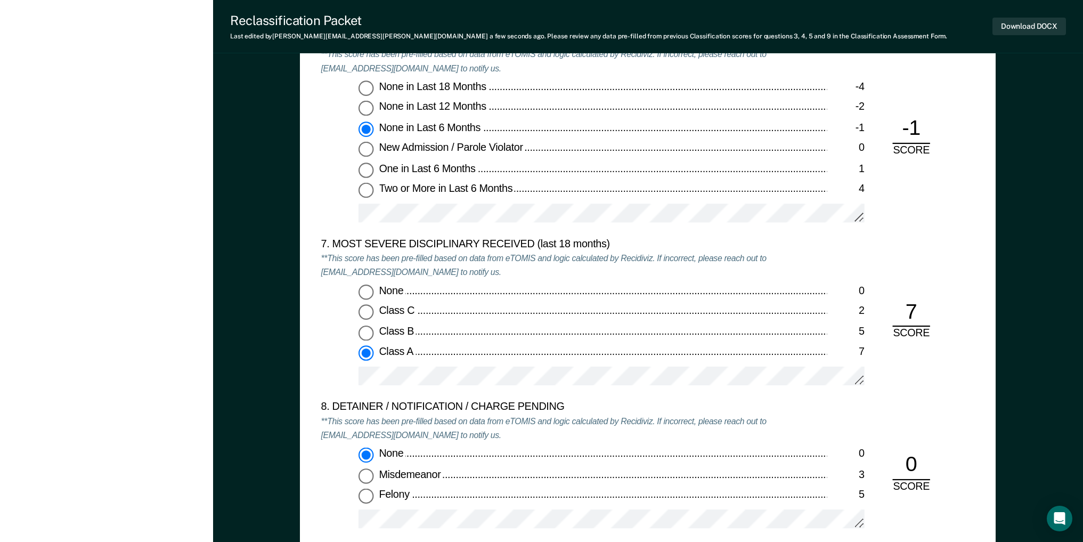
scroll to position [2290, 0]
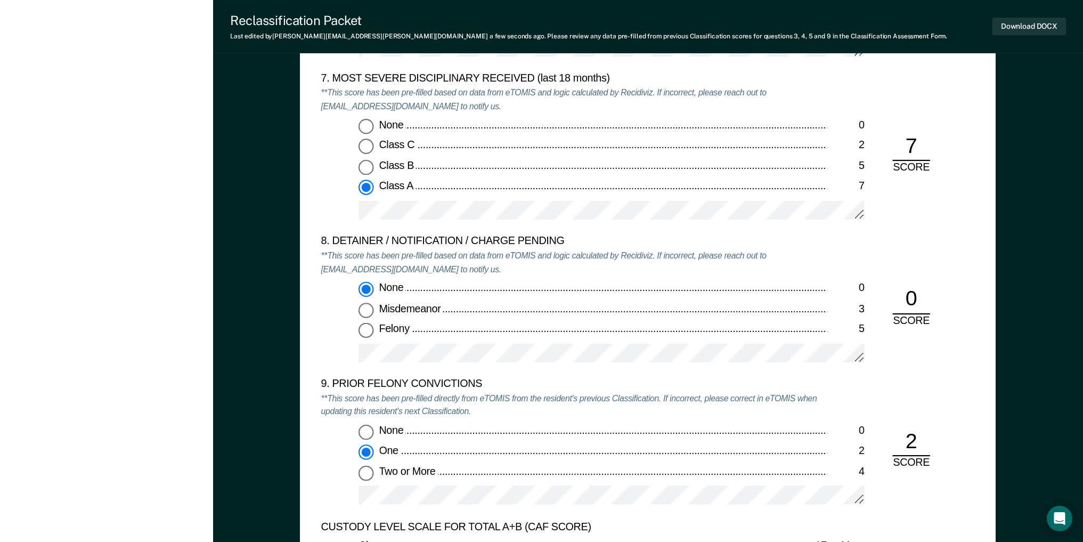
click at [367, 476] on input "Two or More 4" at bounding box center [365, 472] width 15 height 15
type textarea "x"
radio input "false"
radio input "true"
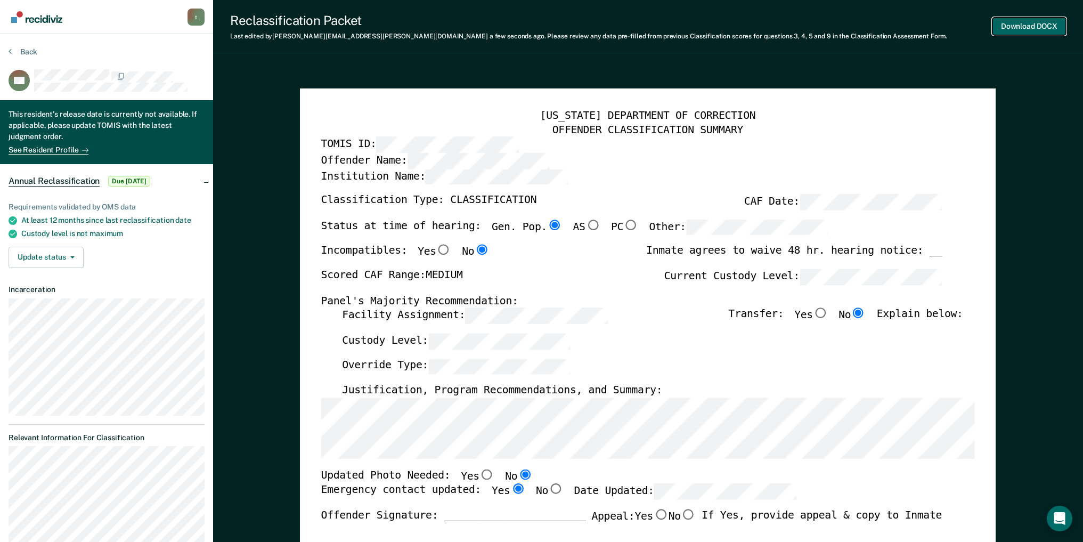
scroll to position [0, 0]
click at [1033, 25] on button "Download DOCX" at bounding box center [1028, 27] width 73 height 18
type textarea "x"
